Goal: Contribute content: Contribute content

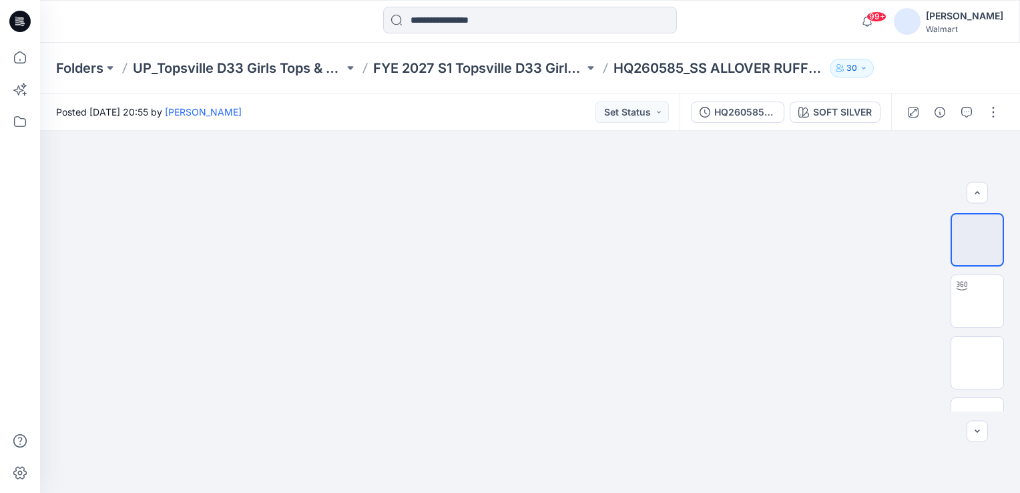
scroll to position [100, 0]
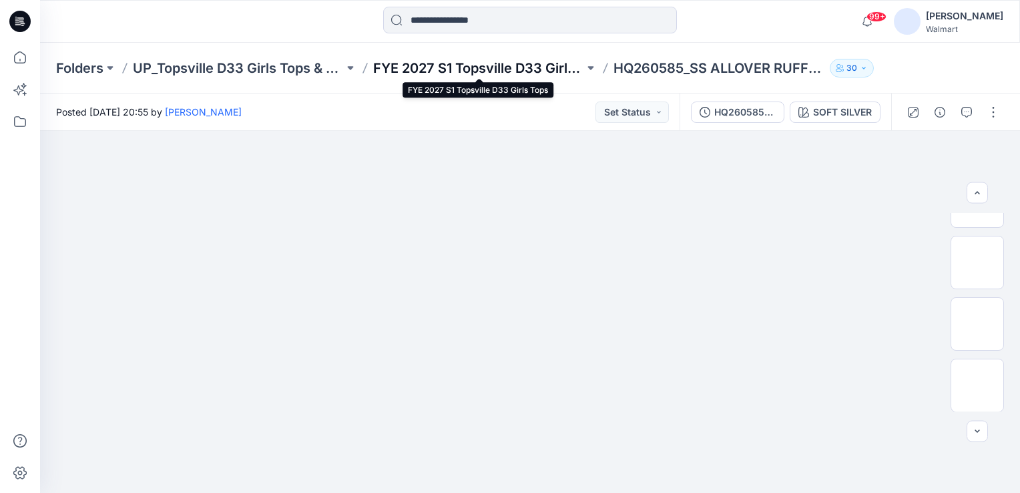
click at [453, 59] on p "FYE 2027 S1 Topsville D33 Girls Tops" at bounding box center [478, 68] width 211 height 19
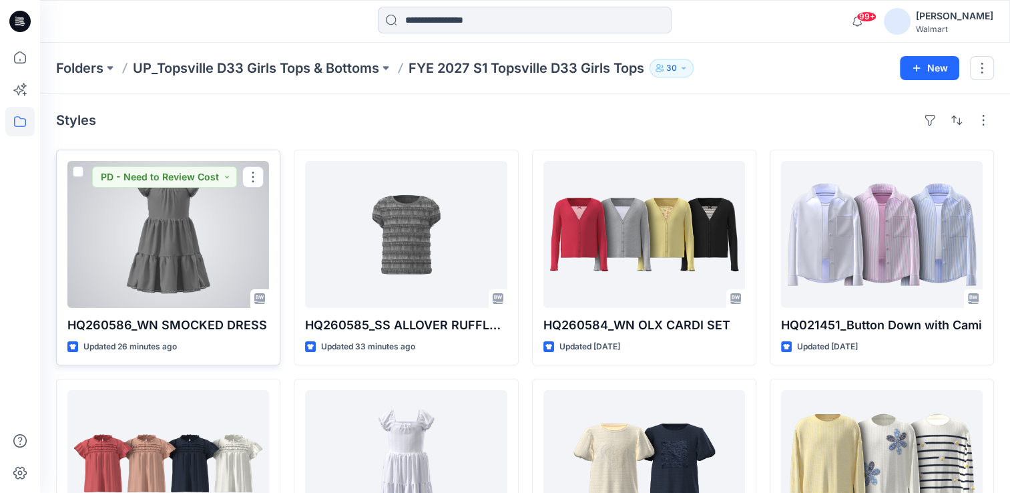
click at [142, 242] on div at bounding box center [168, 234] width 202 height 147
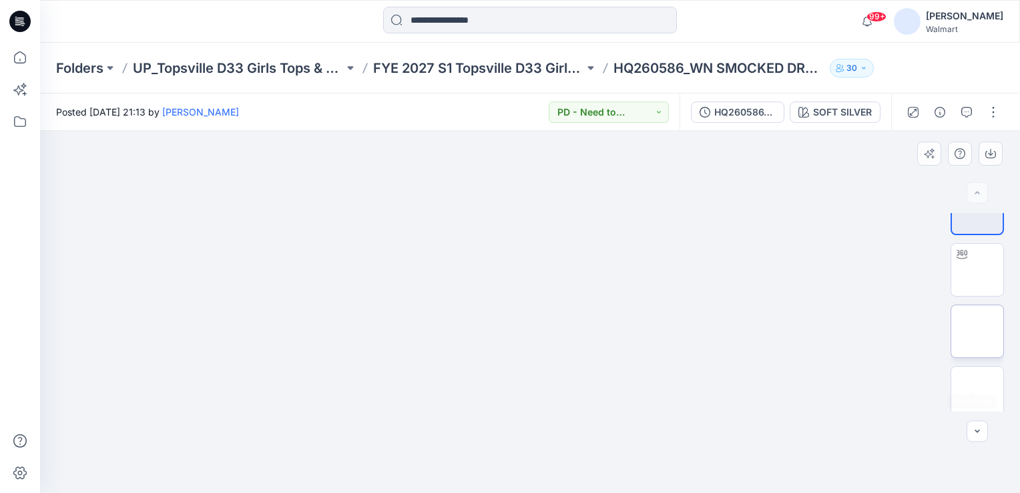
scroll to position [39, 0]
click at [992, 118] on button "button" at bounding box center [993, 112] width 21 height 21
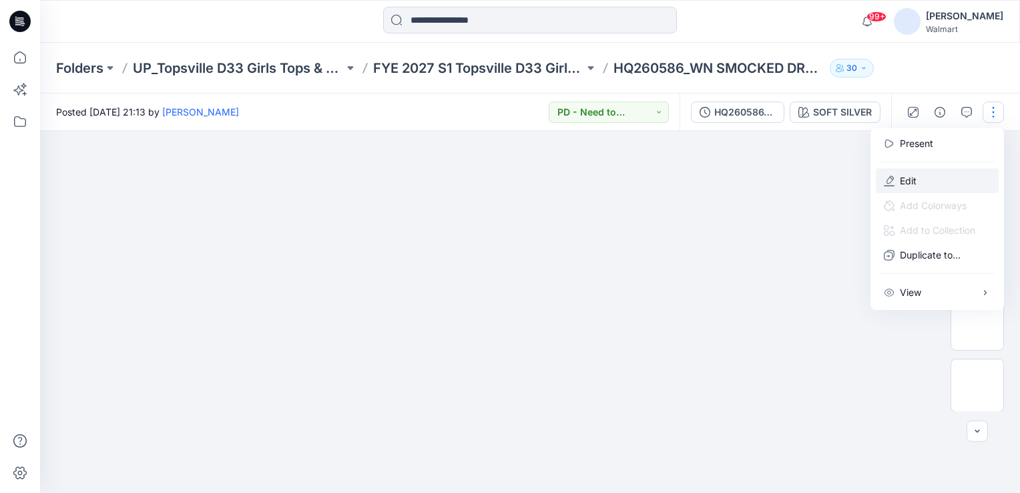
click at [908, 179] on p "Edit" at bounding box center [908, 181] width 17 height 14
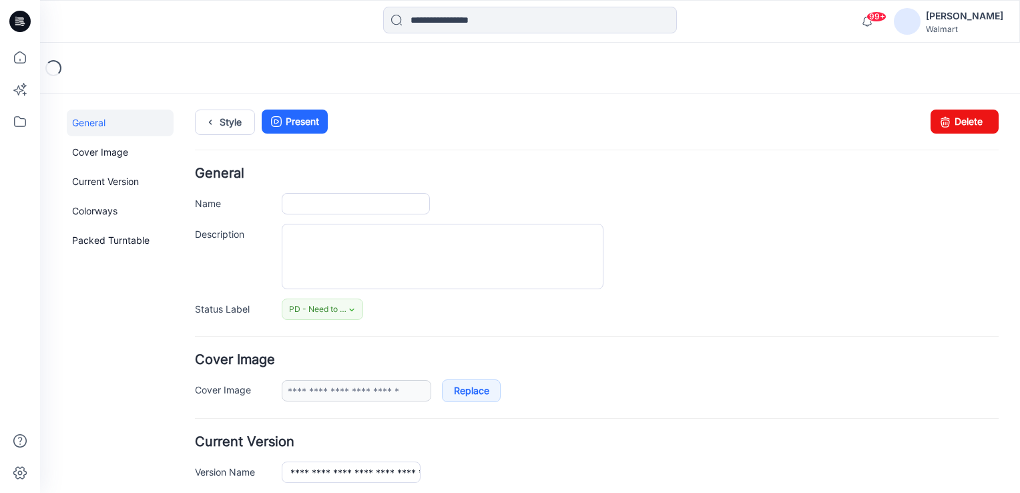
type input "**********"
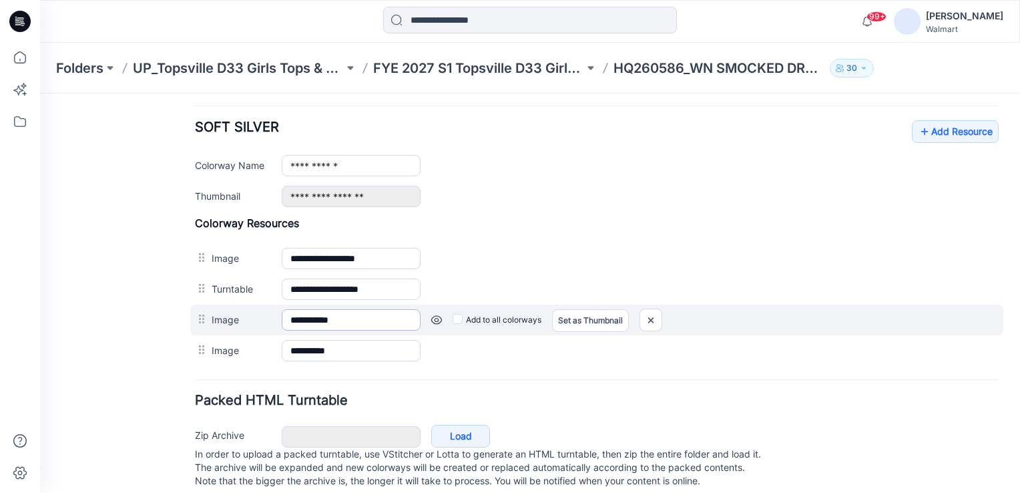
scroll to position [530, 0]
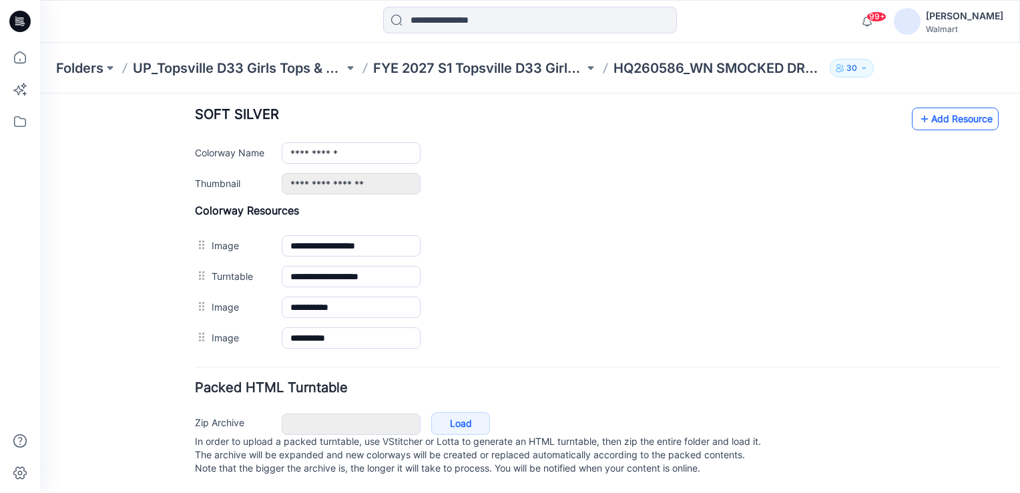
click at [949, 108] on link "Add Resource" at bounding box center [955, 119] width 87 height 23
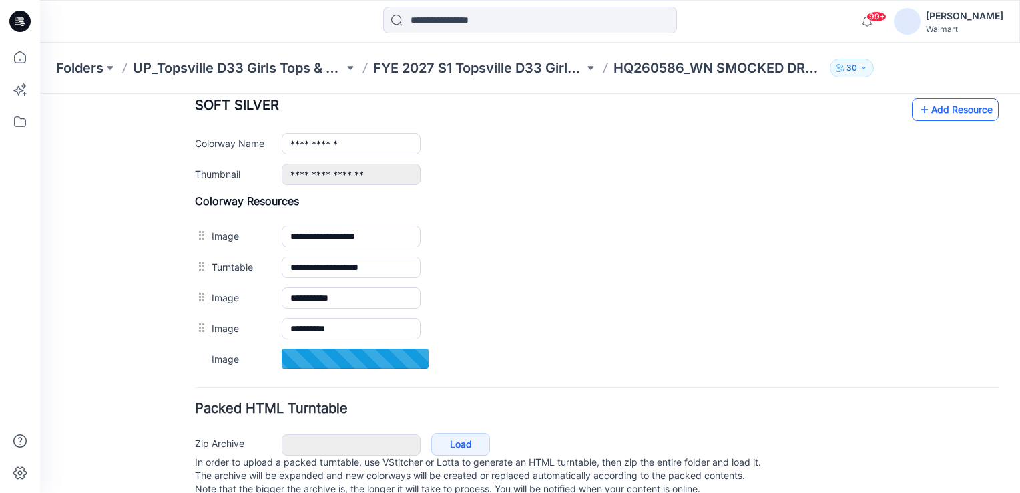
click at [948, 107] on link "Add Resource" at bounding box center [955, 109] width 87 height 23
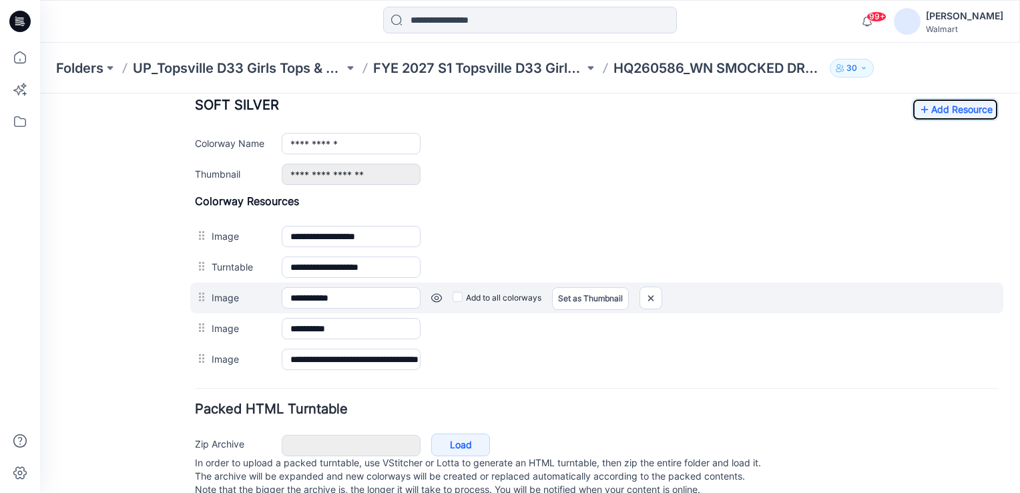
scroll to position [561, 0]
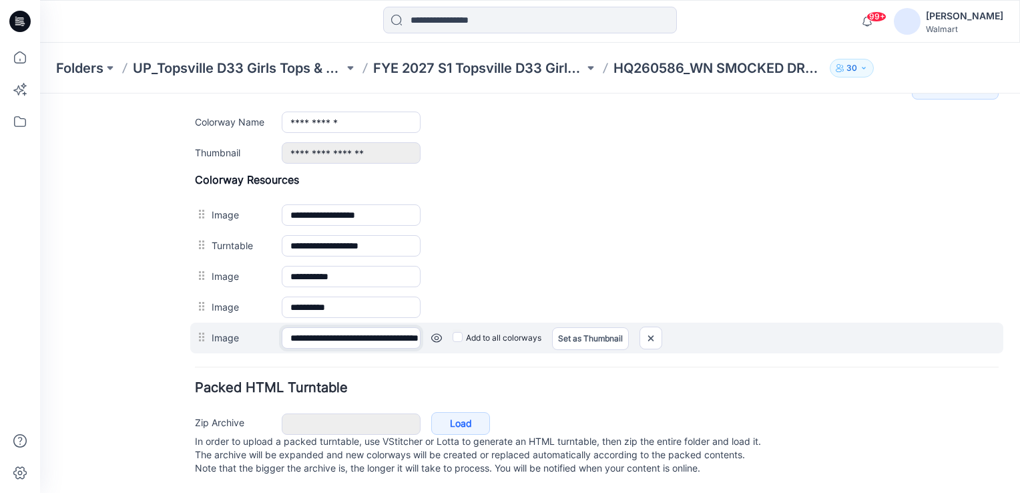
click at [369, 327] on input "**********" at bounding box center [351, 337] width 139 height 21
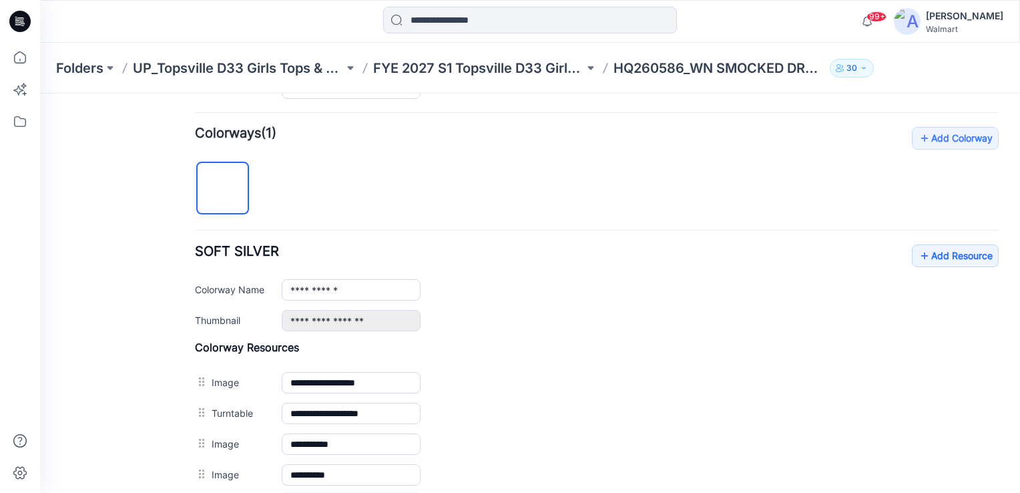
scroll to position [361, 0]
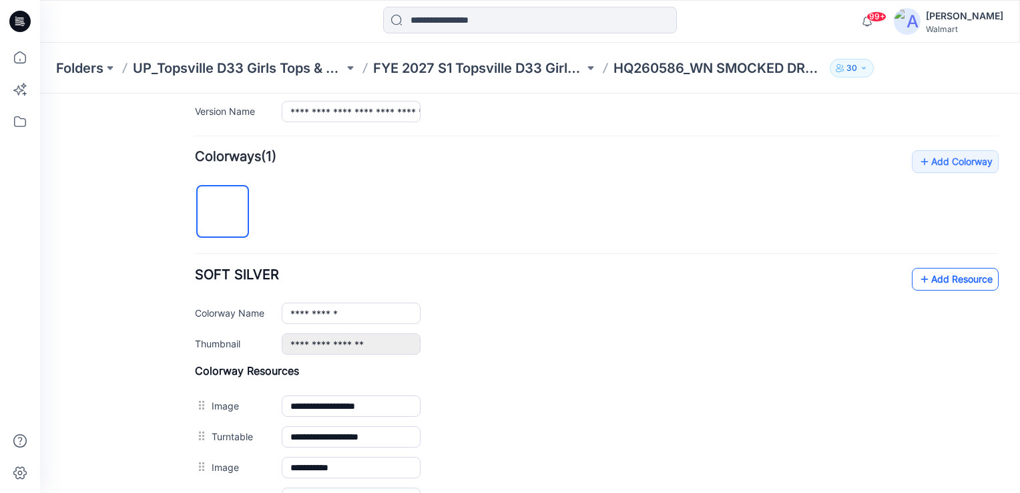
click at [931, 273] on link "Add Resource" at bounding box center [955, 279] width 87 height 23
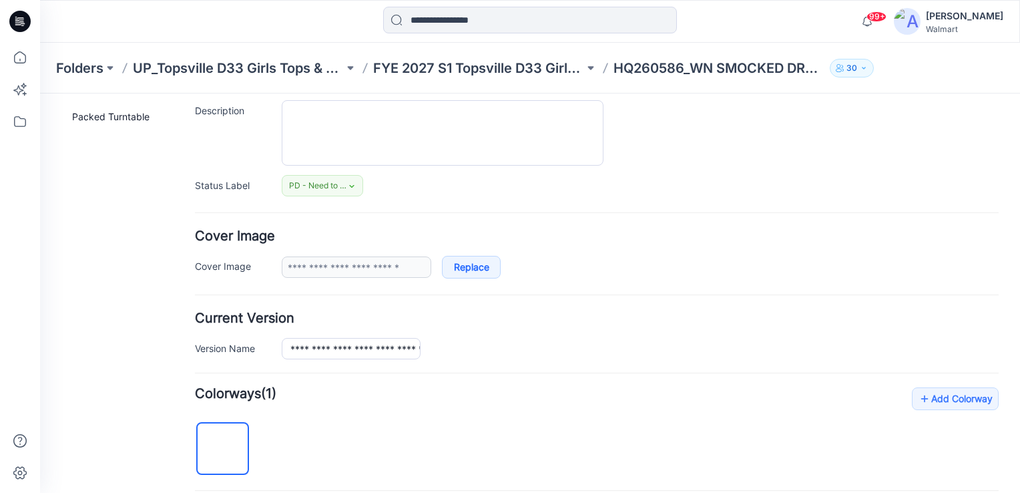
scroll to position [0, 0]
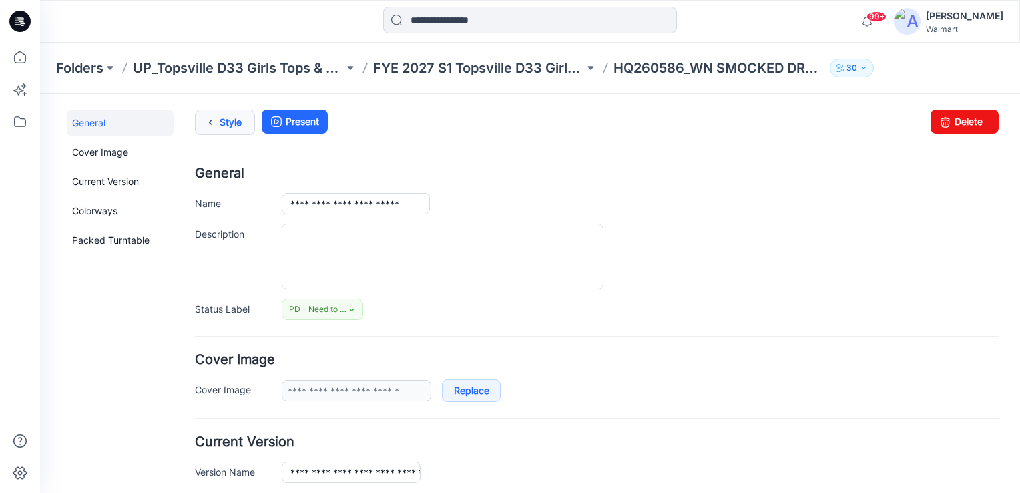
click at [226, 122] on link "Style" at bounding box center [225, 122] width 60 height 25
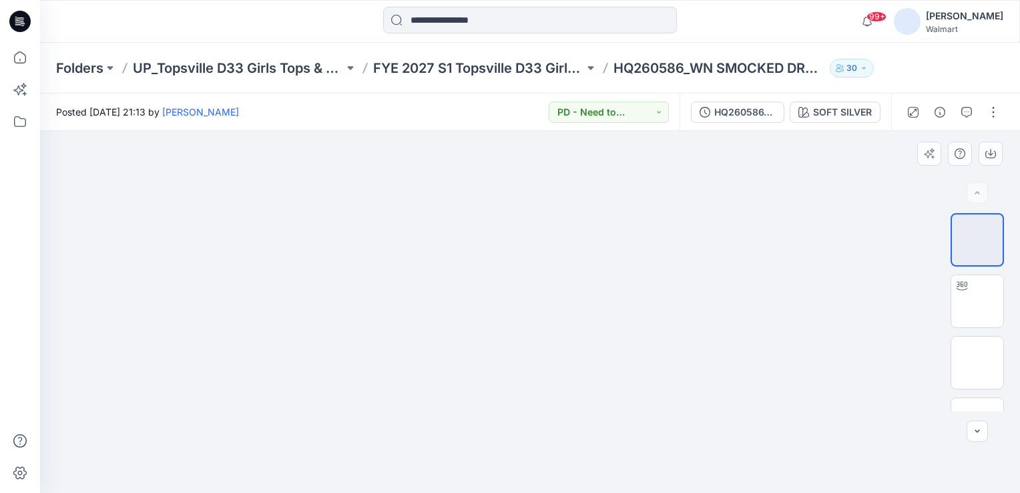
click at [823, 183] on div at bounding box center [530, 312] width 980 height 362
